Goal: Check status: Check status

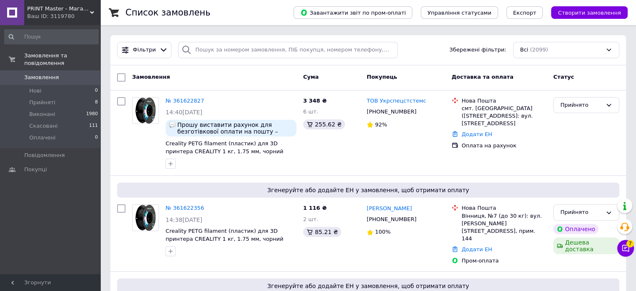
click at [189, 100] on link "№ 361622827" at bounding box center [185, 100] width 38 height 6
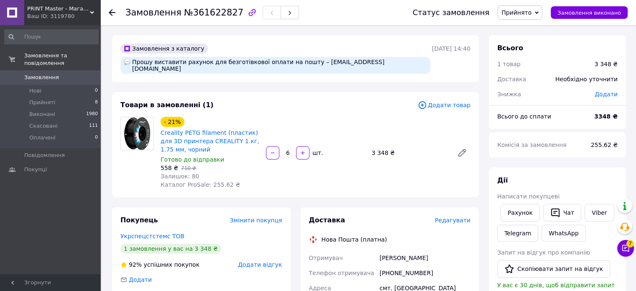
click at [110, 12] on use at bounding box center [112, 12] width 7 height 7
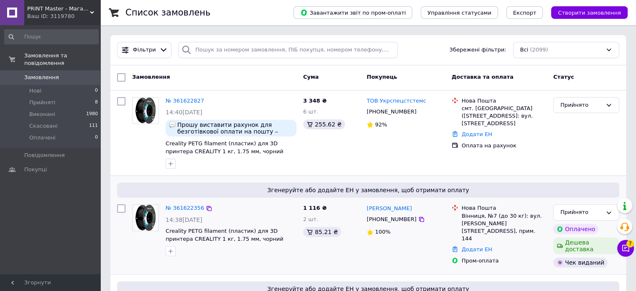
scroll to position [126, 0]
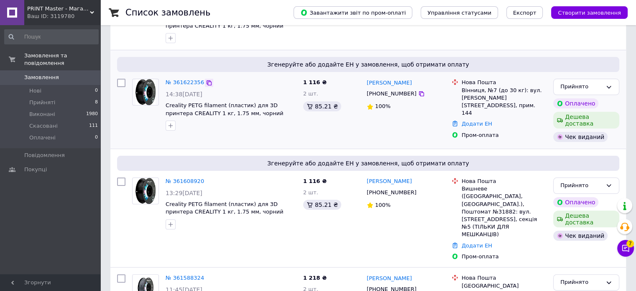
click at [206, 82] on icon at bounding box center [209, 82] width 7 height 7
click at [207, 179] on icon at bounding box center [209, 181] width 5 height 5
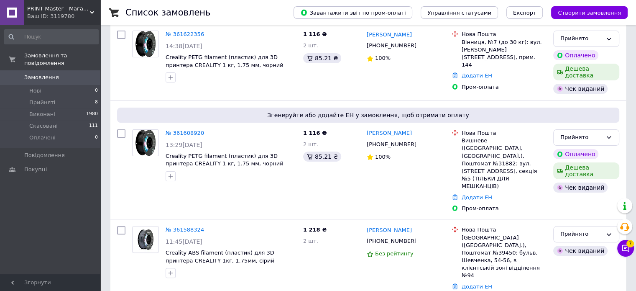
scroll to position [209, 0]
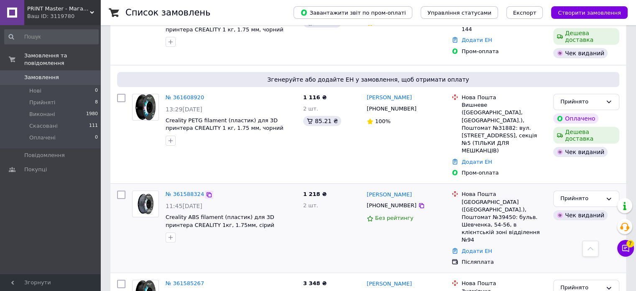
click at [207, 192] on icon at bounding box center [209, 194] width 5 height 5
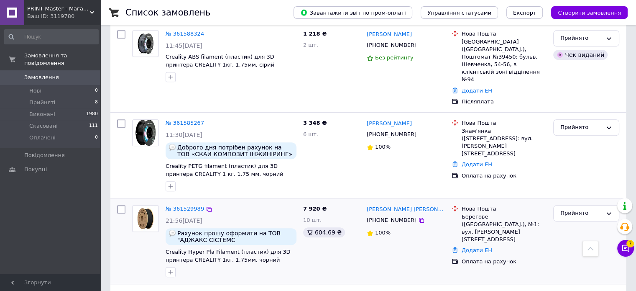
scroll to position [418, 0]
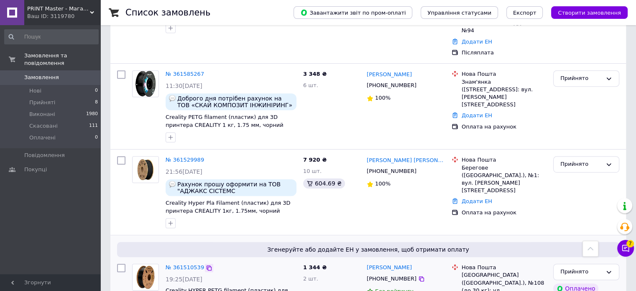
click at [207, 265] on icon at bounding box center [209, 267] width 5 height 5
